Goal: Transaction & Acquisition: Purchase product/service

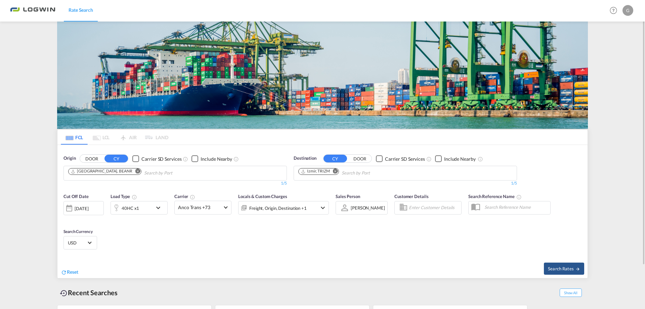
drag, startPoint x: 334, startPoint y: 173, endPoint x: 337, endPoint y: 171, distance: 3.6
click at [336, 172] on button "Remove" at bounding box center [334, 171] width 10 height 7
type input "[GEOGRAPHIC_DATA]"
click at [327, 185] on div "Singapore [GEOGRAPHIC_DATA] [GEOGRAPHIC_DATA]" at bounding box center [351, 189] width 128 height 20
click at [158, 209] on md-icon "icon-chevron-down" at bounding box center [159, 208] width 11 height 8
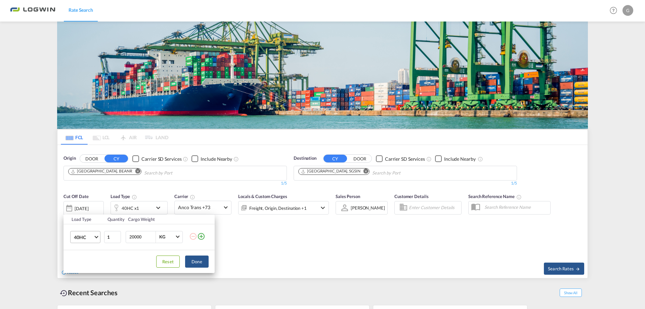
click at [96, 237] on span "Choose: \a40HC" at bounding box center [96, 236] width 4 height 4
click at [88, 206] on md-option "20GP" at bounding box center [92, 205] width 46 height 16
click at [199, 262] on button "Done" at bounding box center [197, 261] width 24 height 12
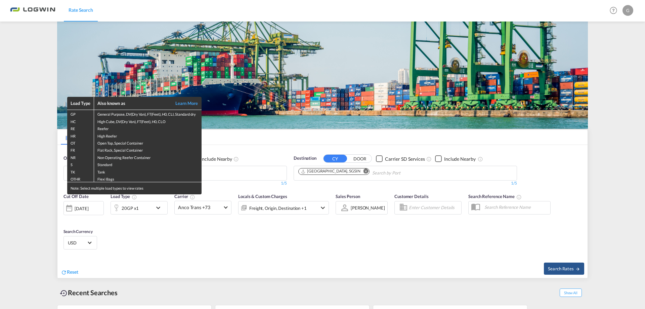
click at [571, 267] on div "Load Type Also known as Learn More GP General Purpose, DV(Dry Van), FT(Feet), H…" at bounding box center [322, 154] width 645 height 309
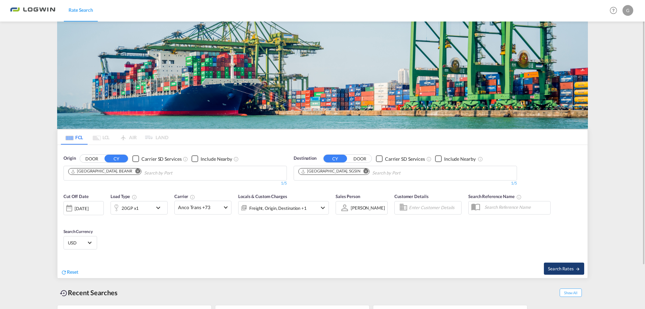
click at [558, 269] on span "Search Rates" at bounding box center [564, 268] width 32 height 5
type input "BEANR to SGSIN / [DATE]"
